Goal: Task Accomplishment & Management: Complete application form

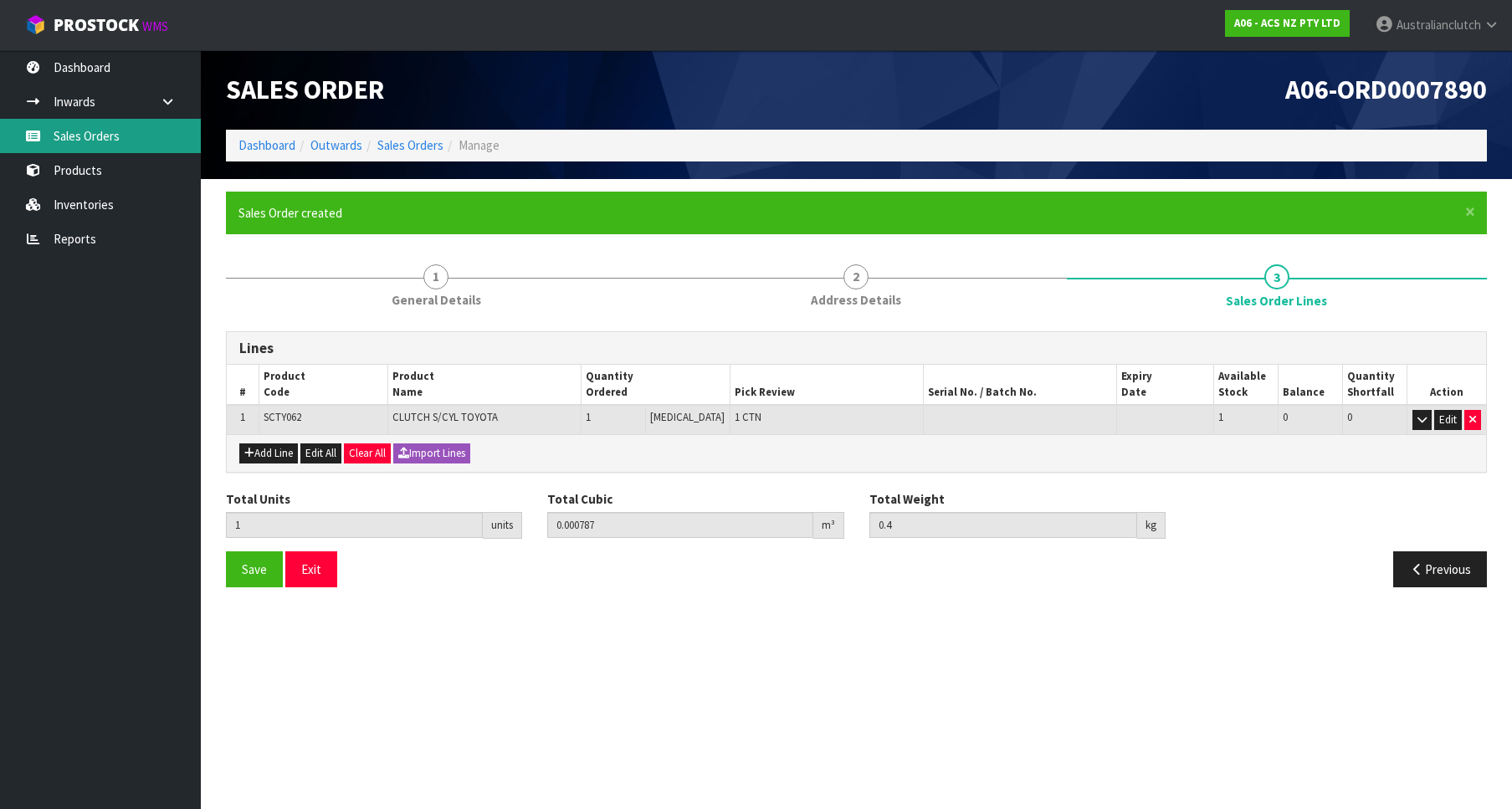
click at [88, 126] on link "Sales Orders" at bounding box center [100, 136] width 201 height 34
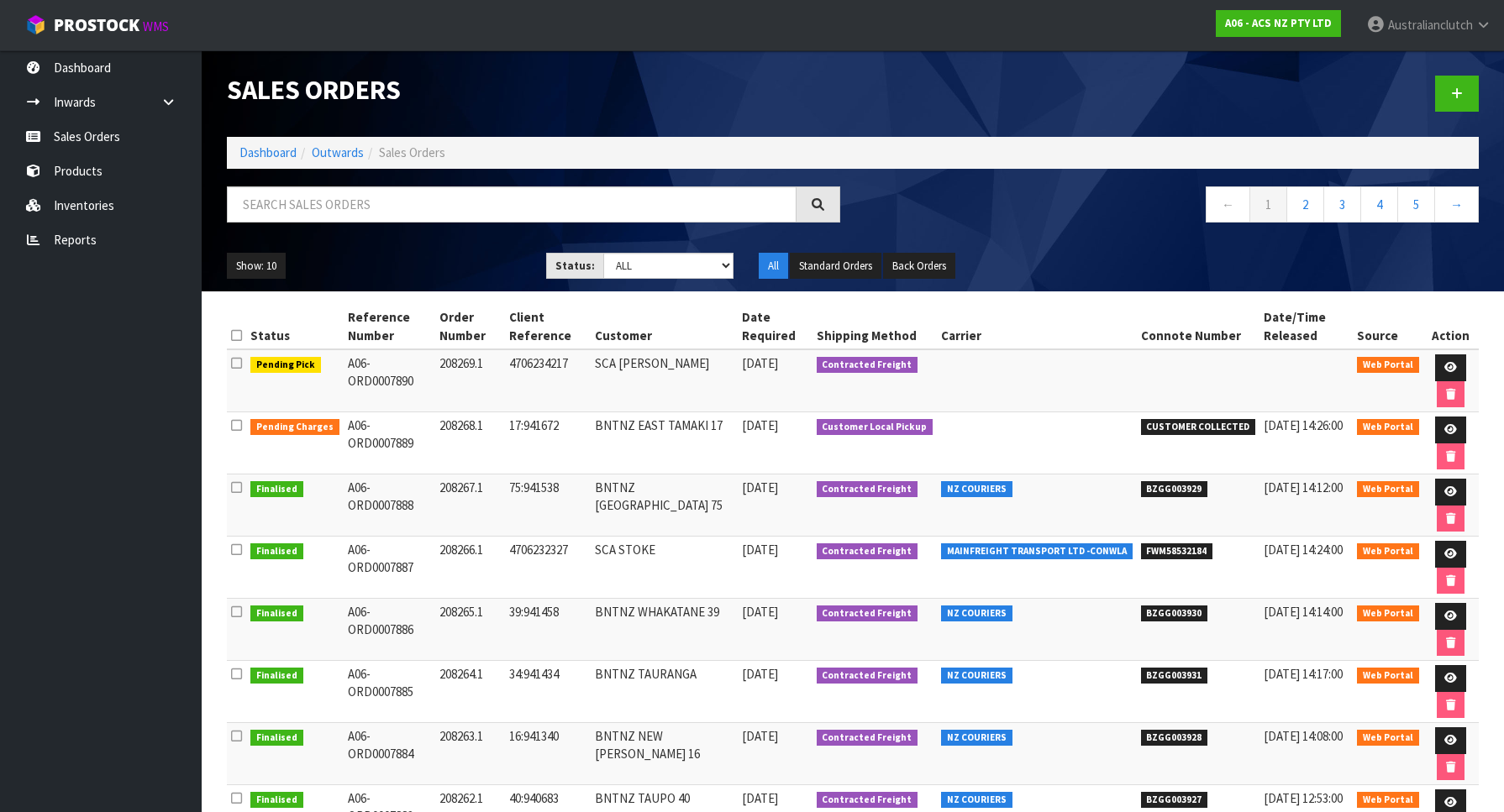
click at [1434, 93] on div at bounding box center [1172, 94] width 638 height 87
click at [1452, 93] on icon at bounding box center [1457, 93] width 11 height 12
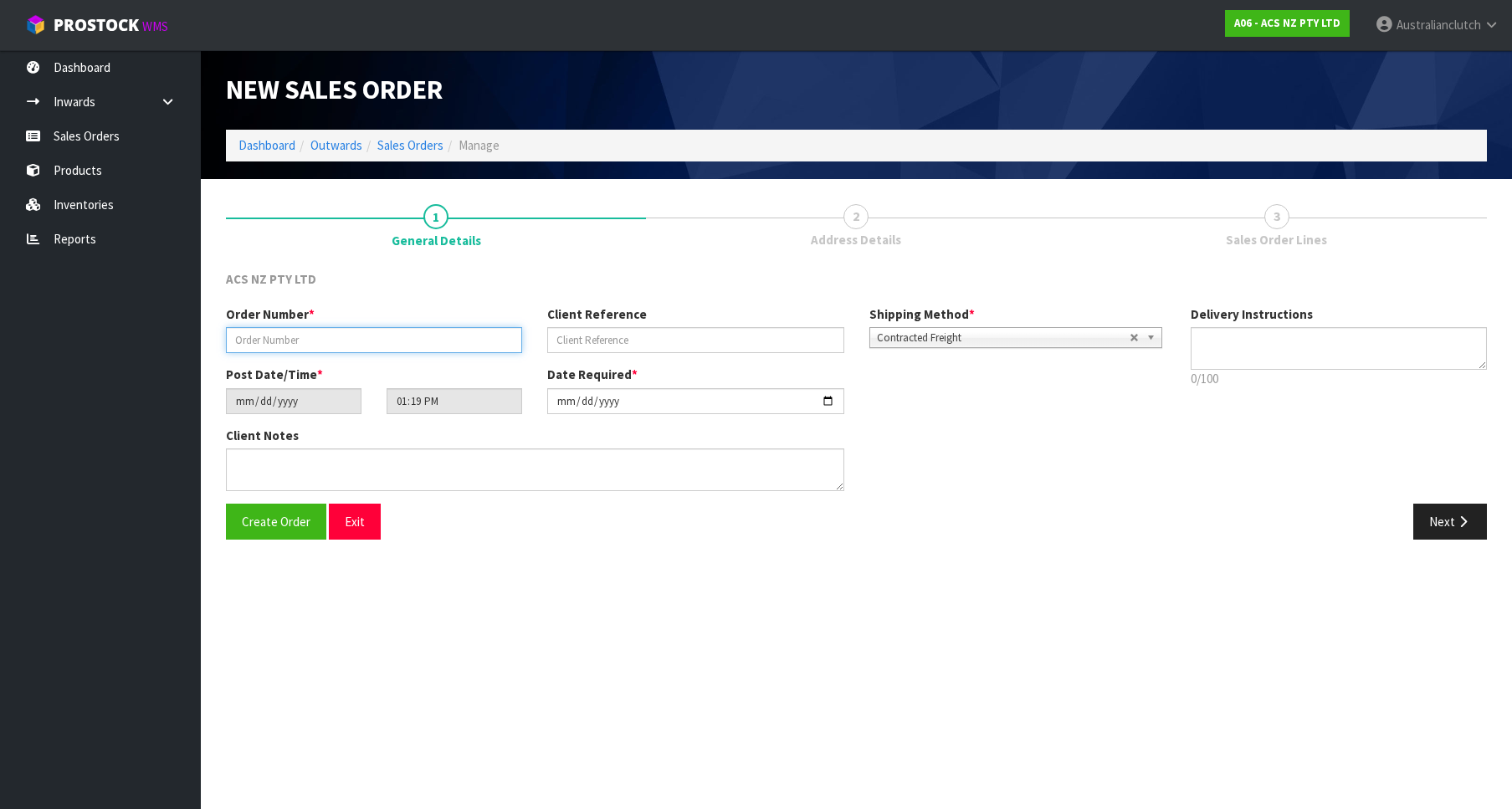
click at [410, 345] on input "text" at bounding box center [373, 340] width 296 height 26
paste input "208270.1"
type input "208270.1"
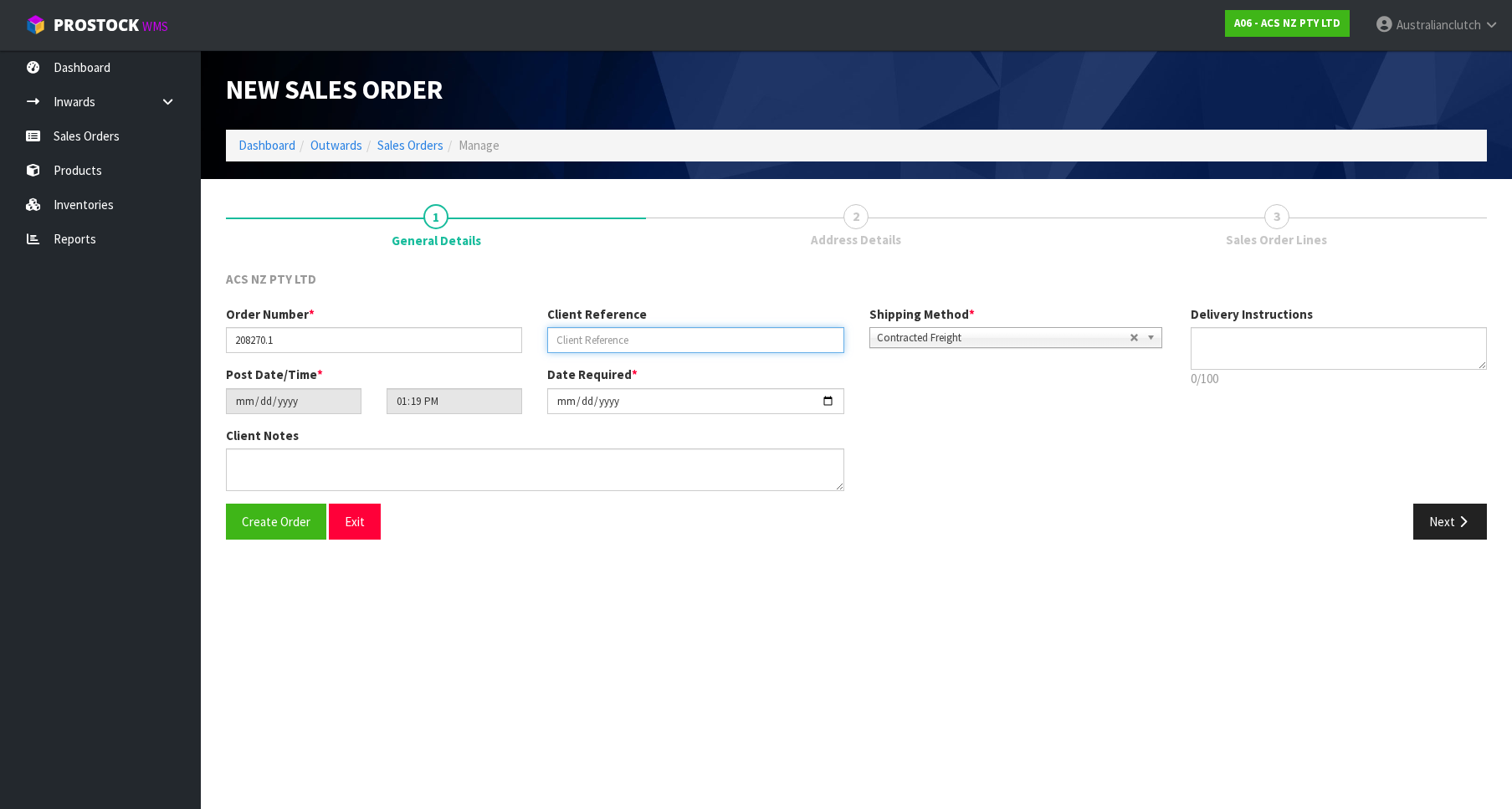
click at [588, 340] on input "text" at bounding box center [695, 340] width 296 height 26
paste input "69:941869"
type input "69:941869"
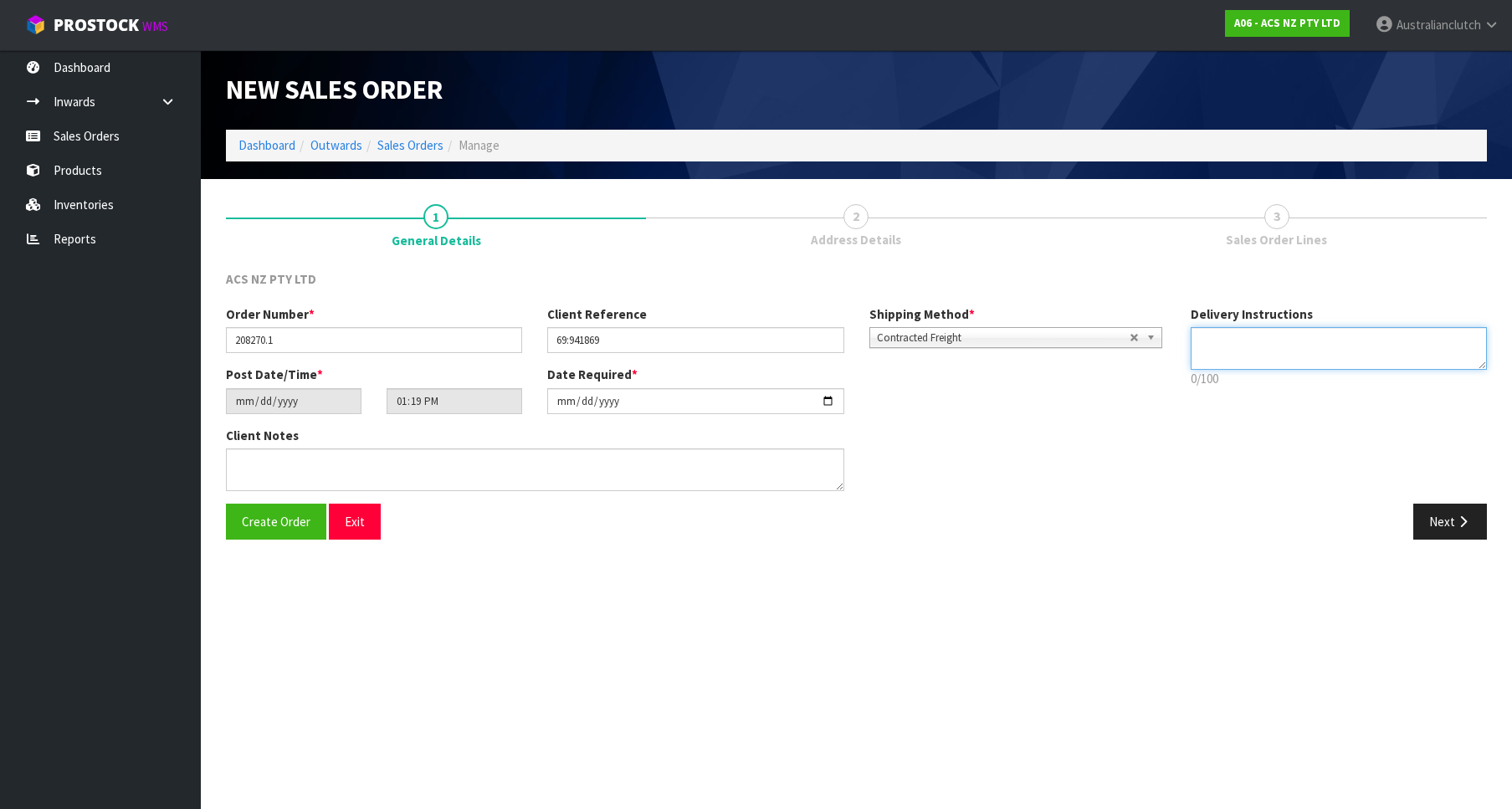
click at [1309, 346] on textarea at bounding box center [1338, 348] width 296 height 43
type textarea "PLEASE SEND VIA NZC"
click at [1458, 537] on button "Next" at bounding box center [1449, 522] width 73 height 36
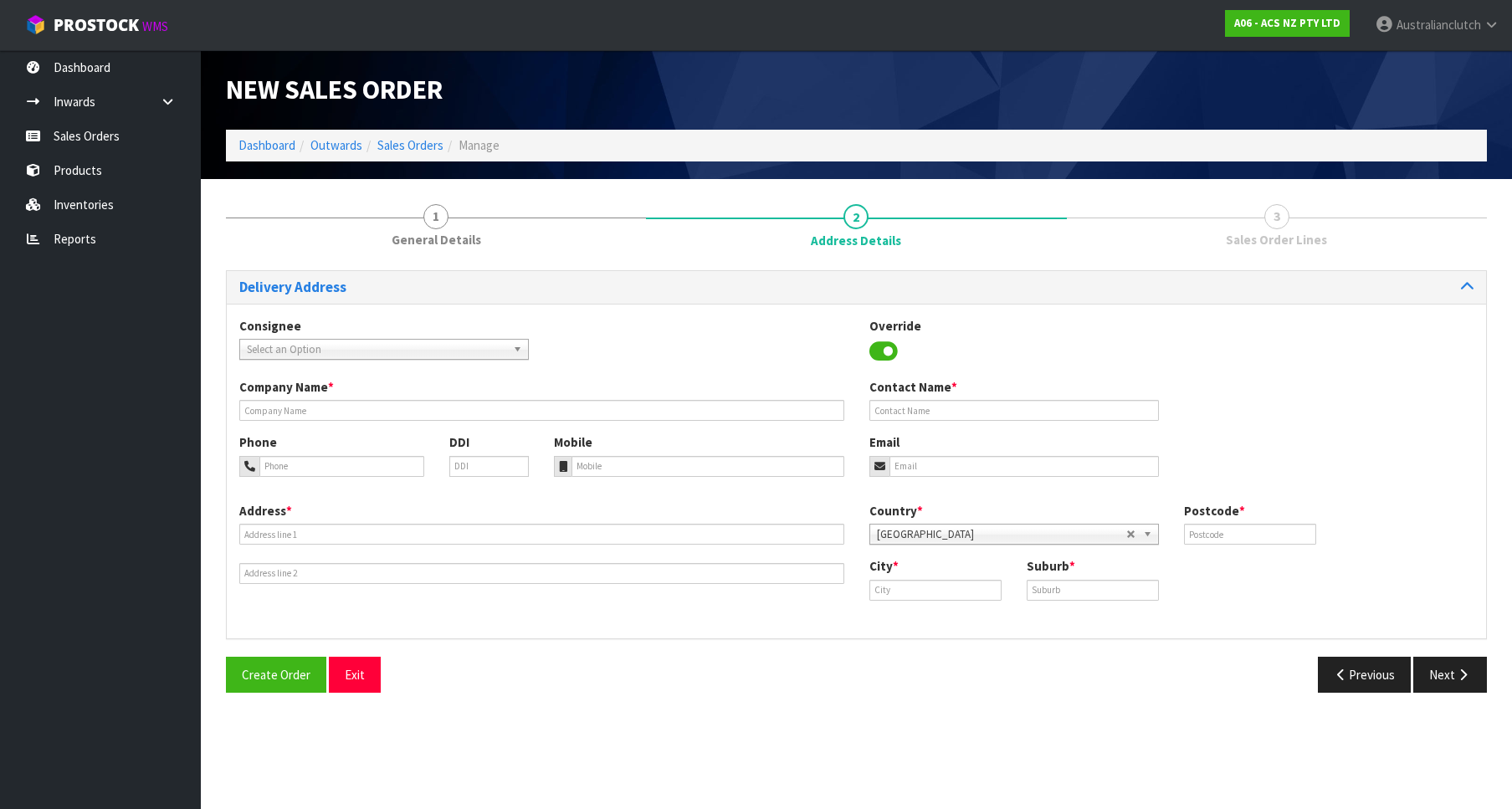
click at [492, 345] on span "Select an Option" at bounding box center [376, 349] width 260 height 20
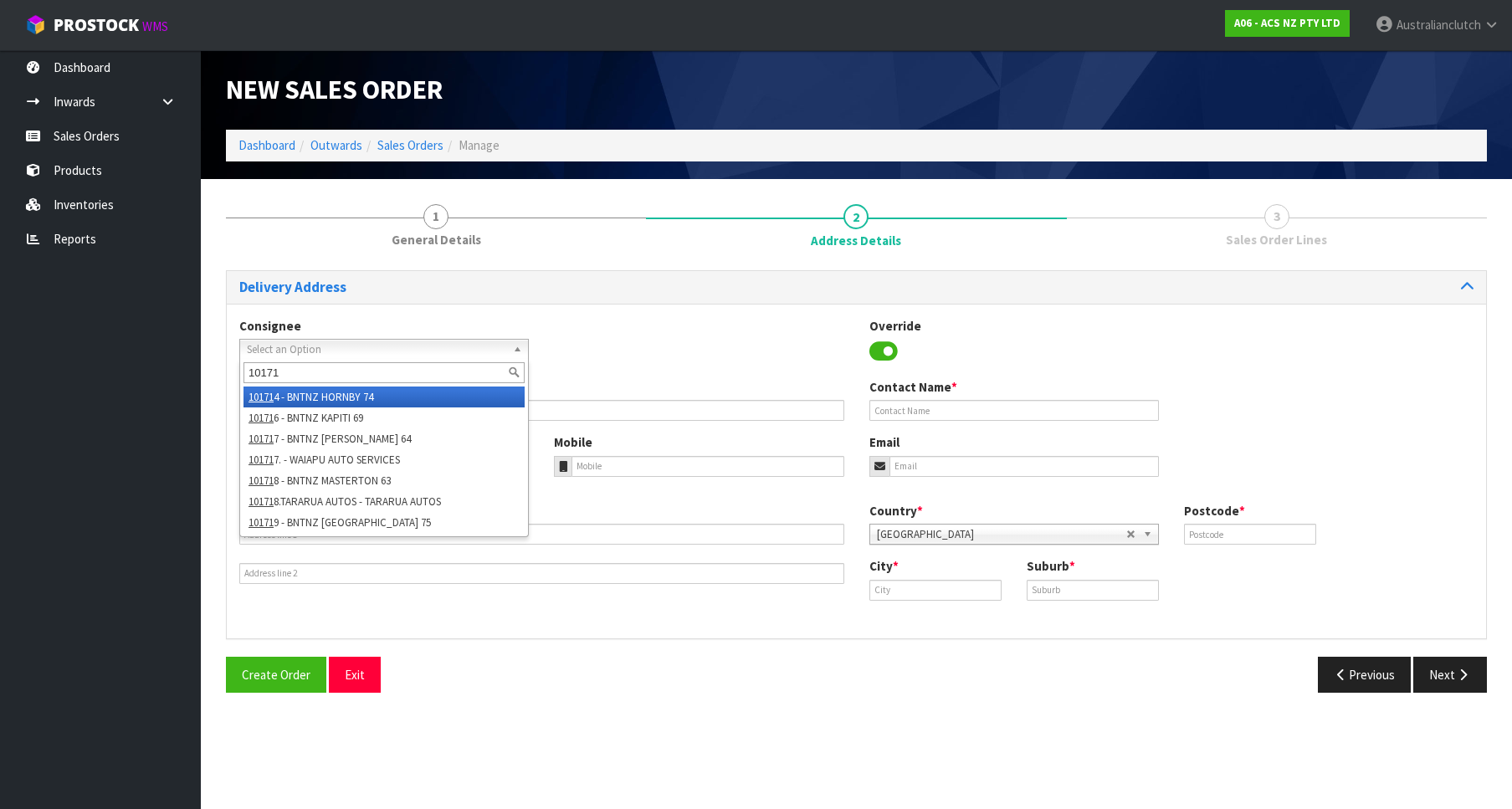
type input "101716"
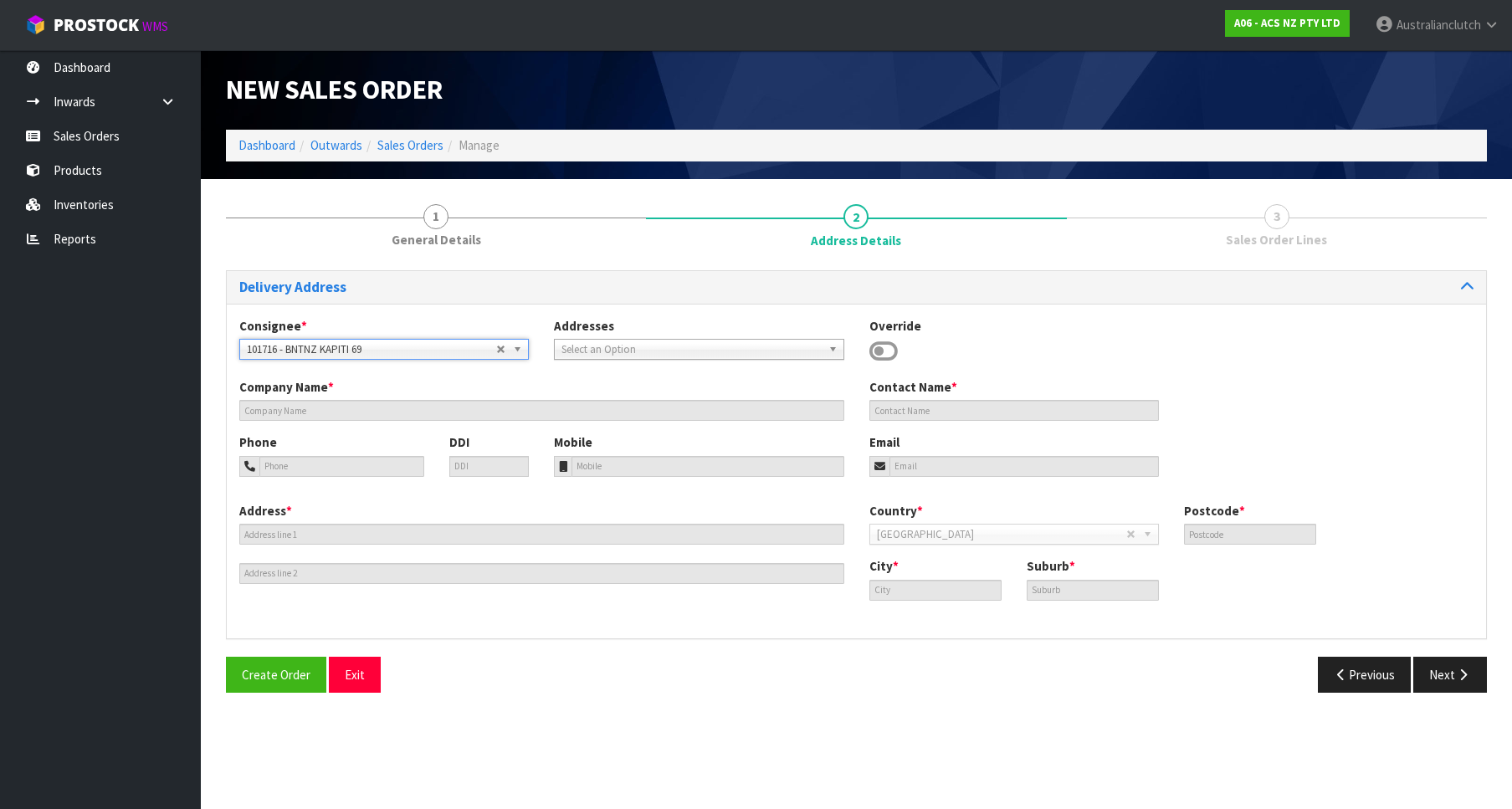
type input "BNTNZ KAPITI 69"
type input "[STREET_ADDRESS]"
type input "5032"
type input "PARAPARAUMU"
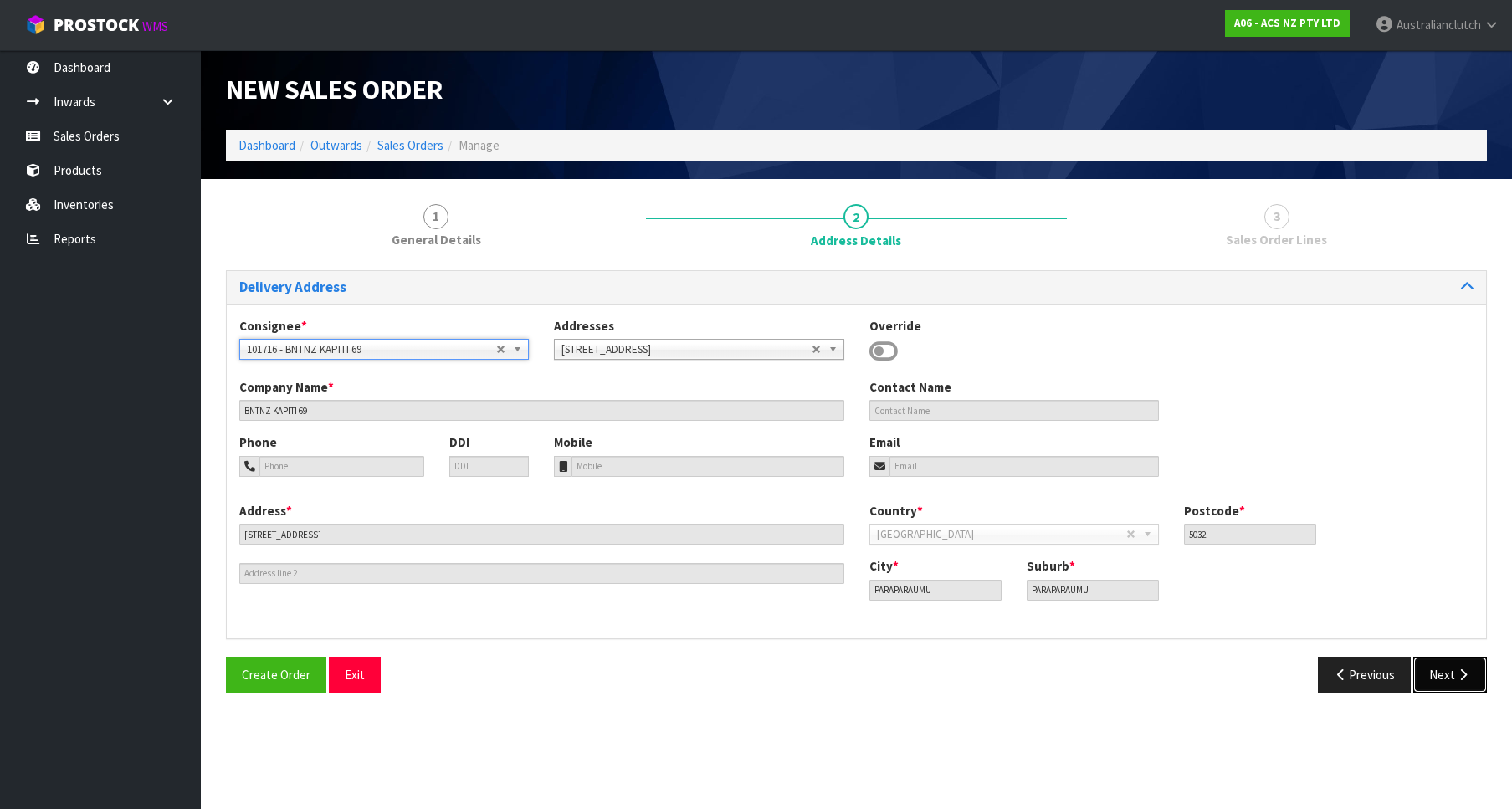
click at [1444, 692] on button "Next" at bounding box center [1449, 675] width 73 height 36
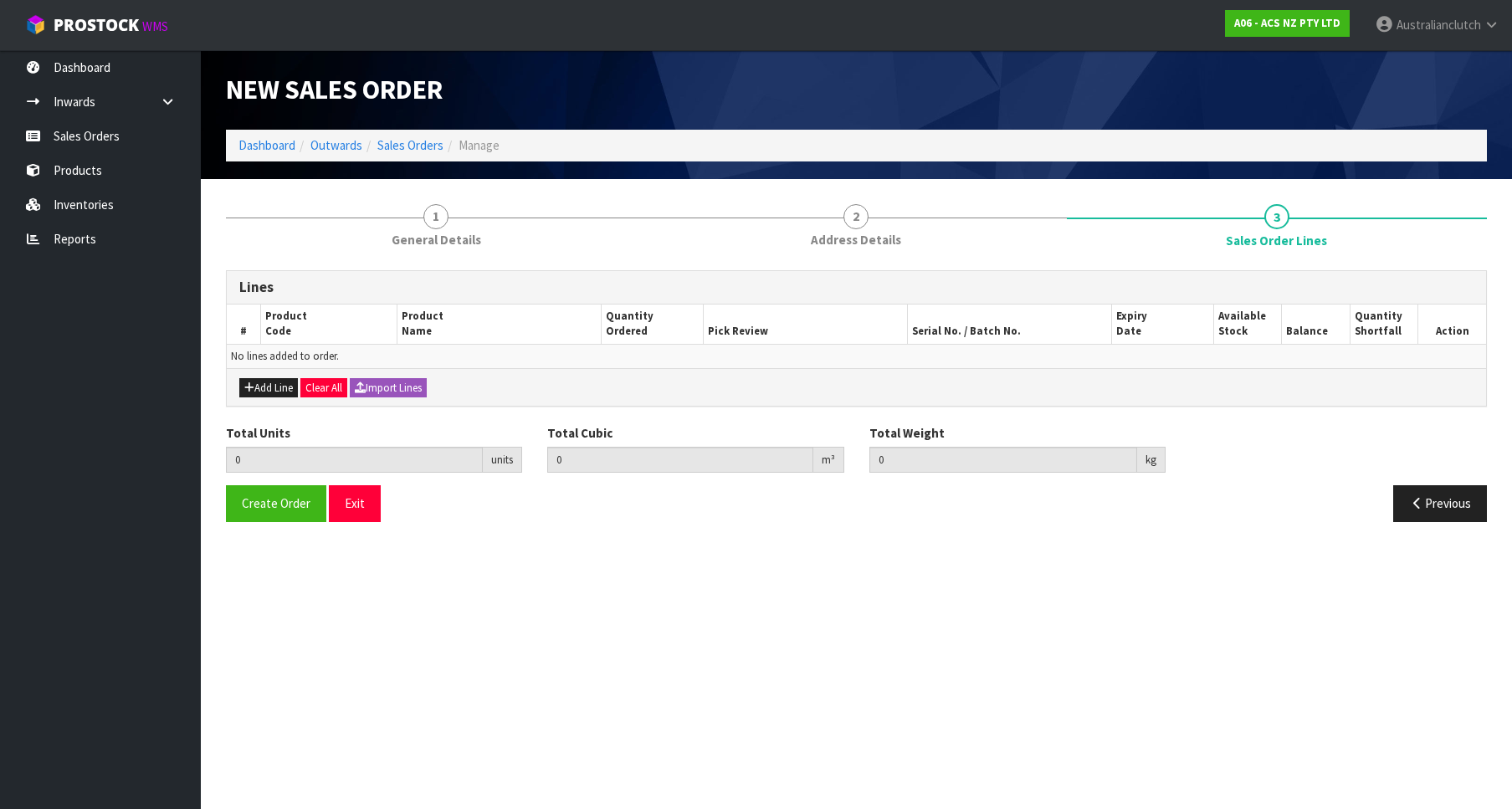
click at [1449, 673] on section "New Sales Order Dashboard Outwards Sales Orders Manage New Sales Order Dashboar…" at bounding box center [756, 404] width 1512 height 809
click at [278, 385] on button "Add Line" at bounding box center [269, 387] width 59 height 20
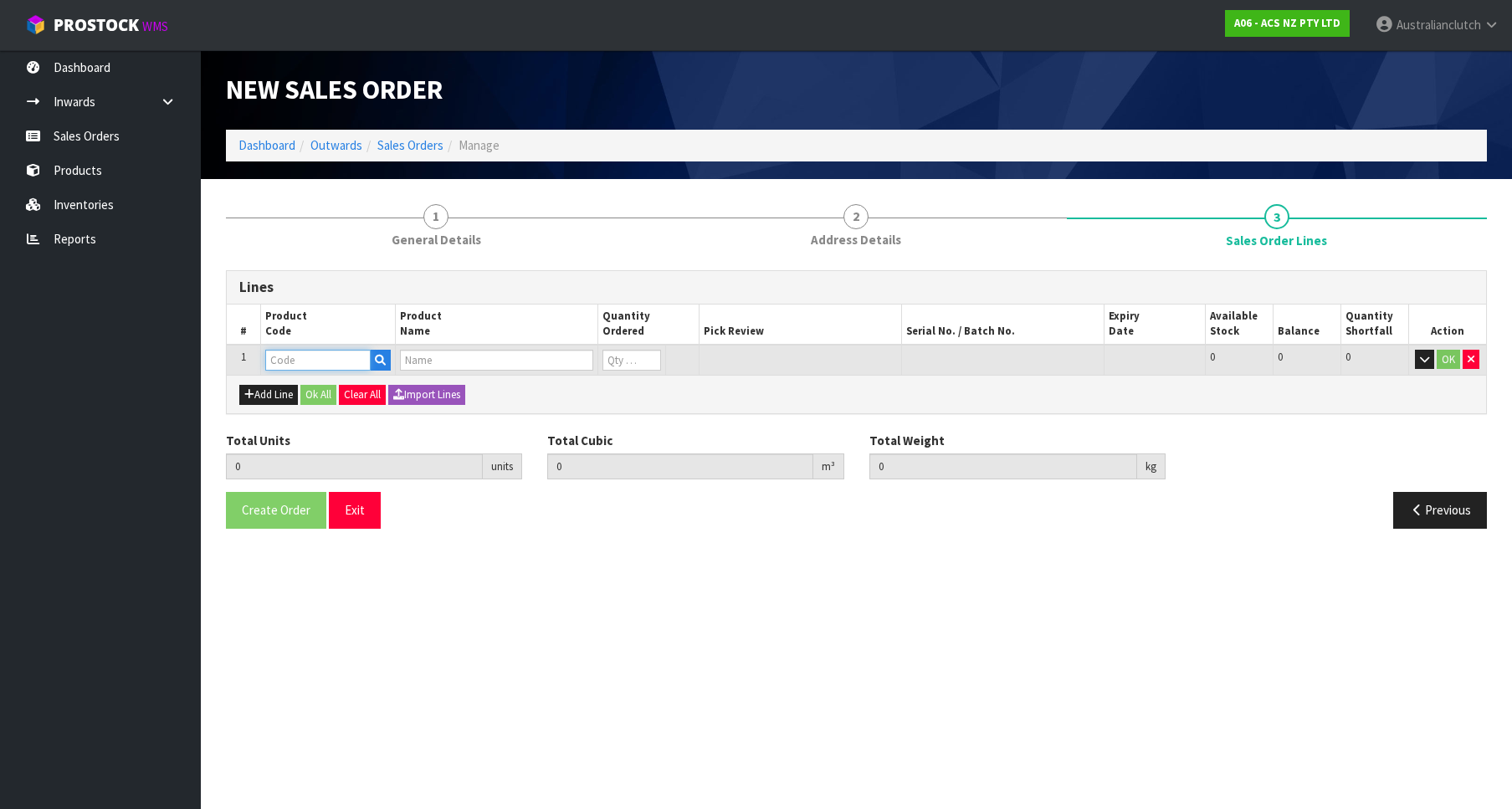
click at [291, 365] on input "text" at bounding box center [318, 361] width 106 height 21
paste input "KTY28035-1A"
type input "KTY28035-1A"
type input "0.000000"
type input "0.000"
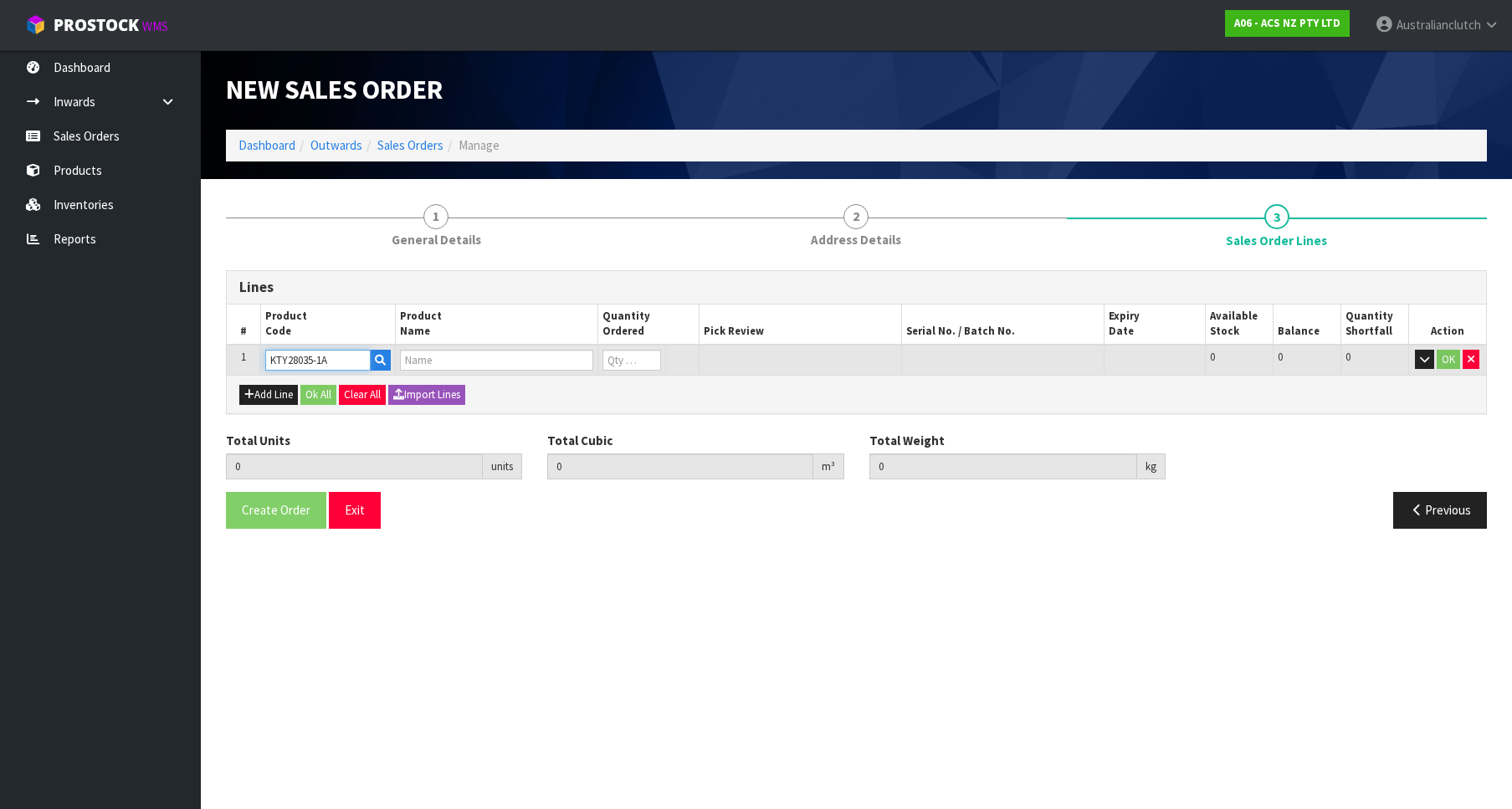
type input "KIT HD TOYOTA HIACE 3.0L"
type input "0"
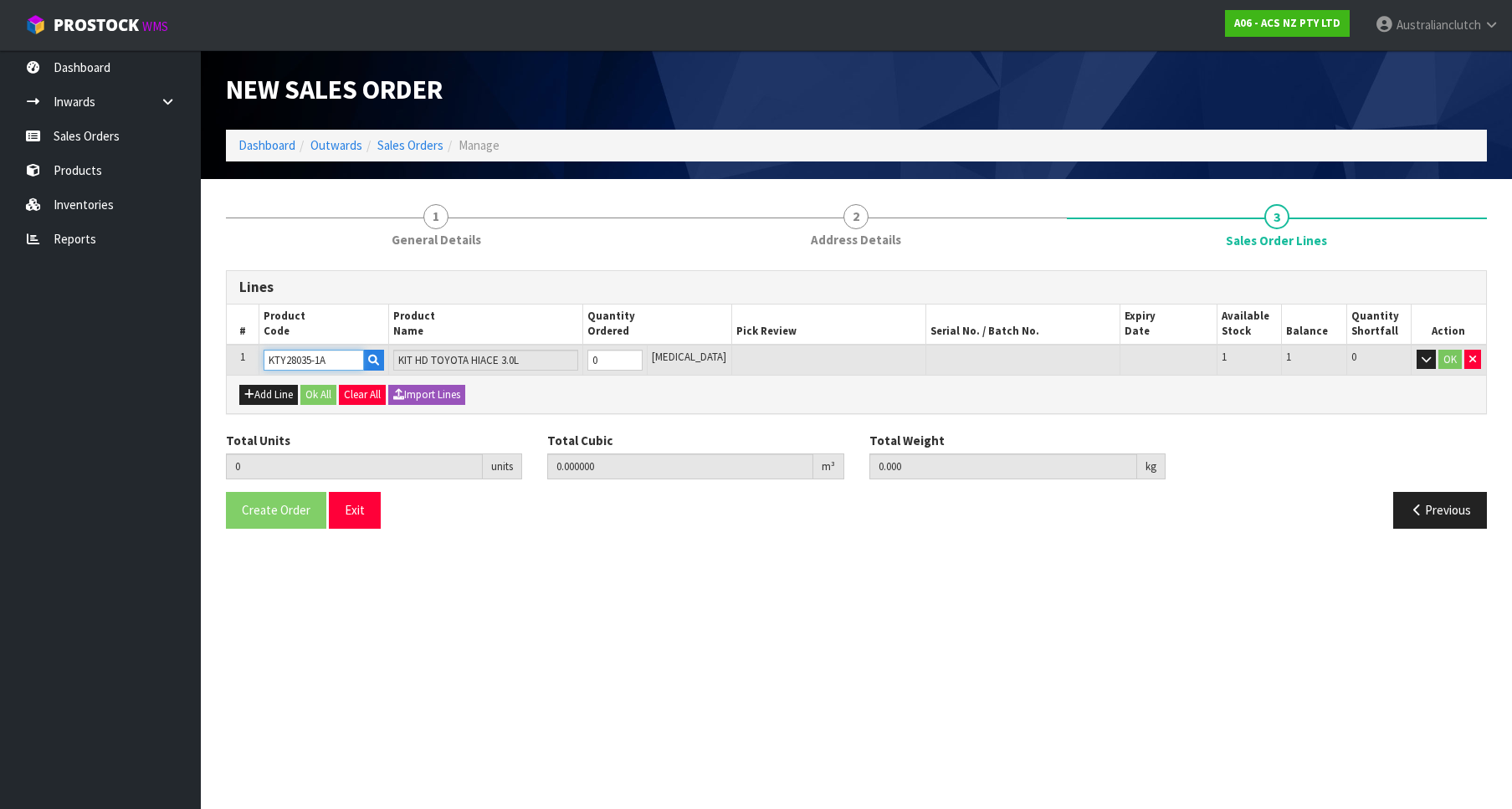
type input "1"
type input "0.01443"
type input "12.41"
type input "1"
click at [642, 353] on input "1" at bounding box center [615, 361] width 55 height 21
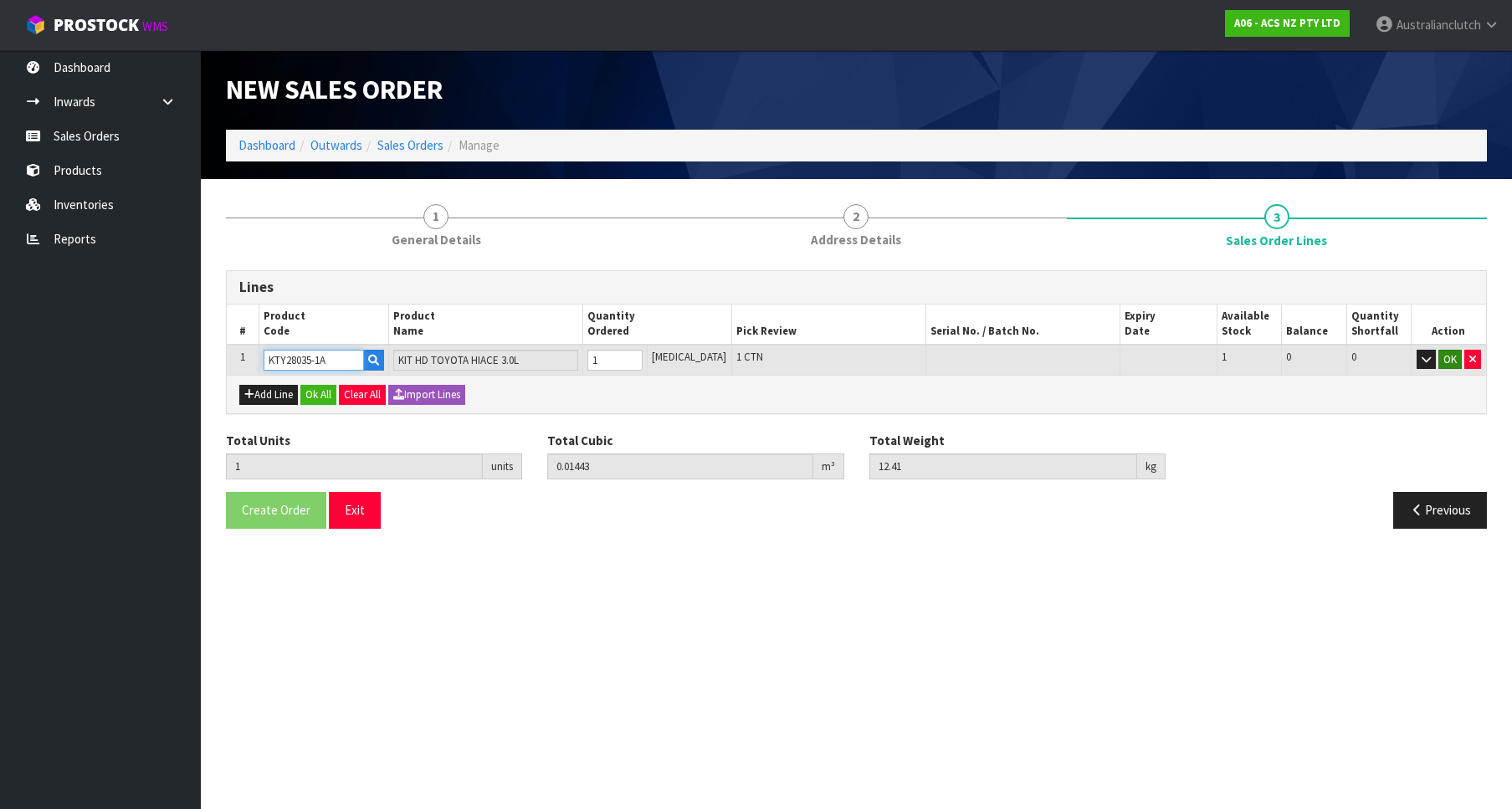
type input "KTY28035-1A"
click at [1446, 351] on button "OK" at bounding box center [1450, 360] width 24 height 20
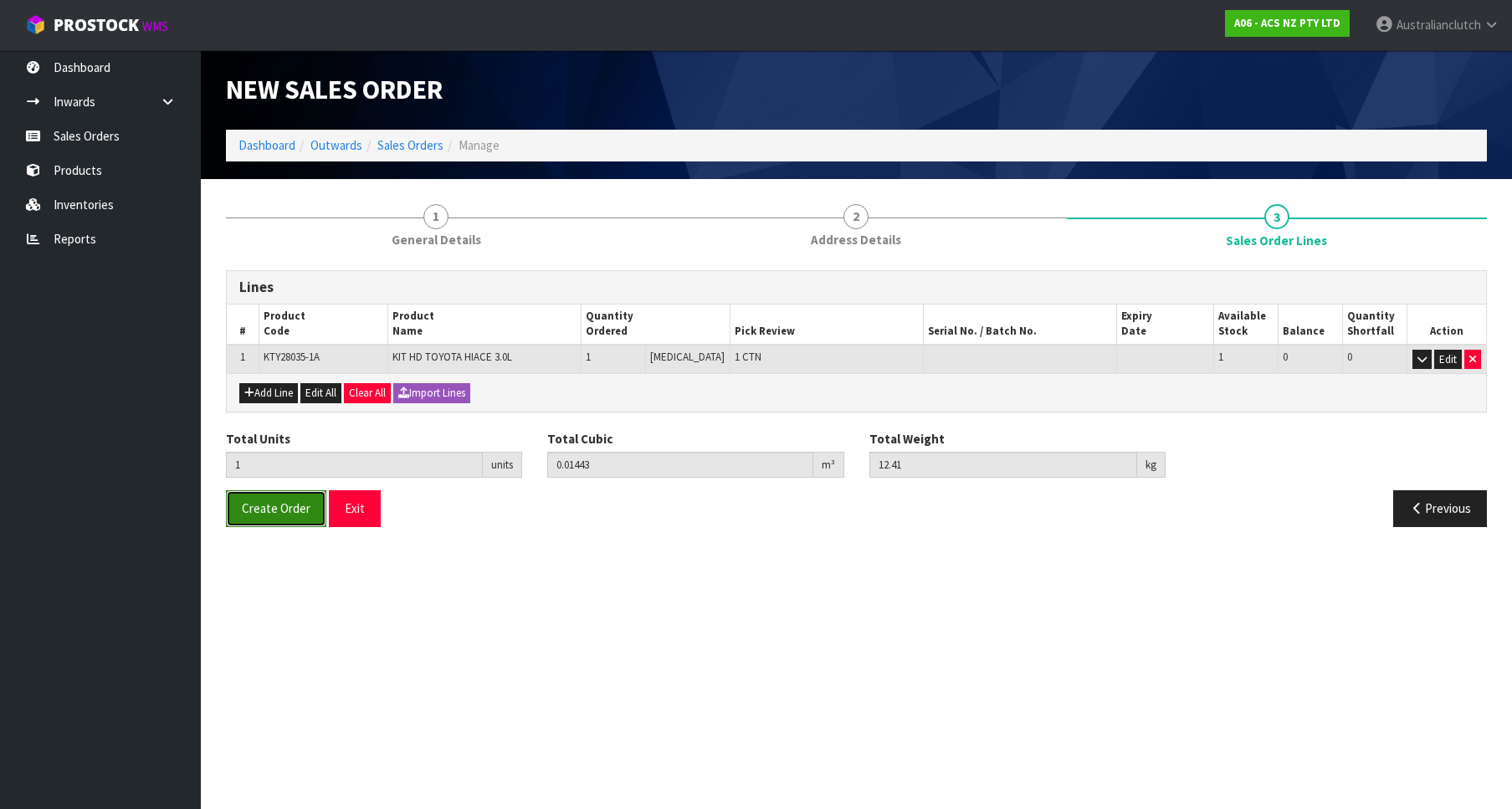
click at [292, 498] on button "Create Order" at bounding box center [276, 508] width 101 height 36
